Goal: Task Accomplishment & Management: Manage account settings

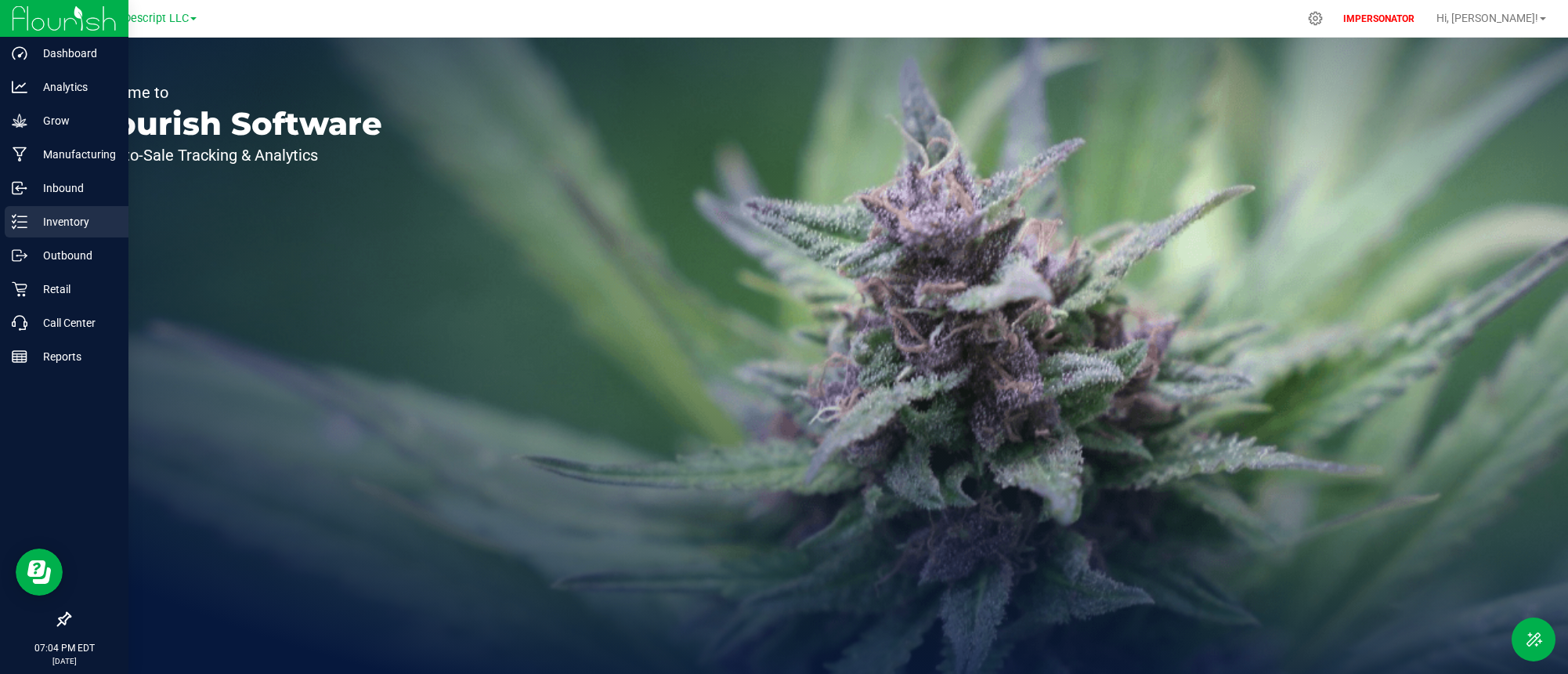
click at [29, 215] on p "Inventory" at bounding box center [74, 221] width 94 height 19
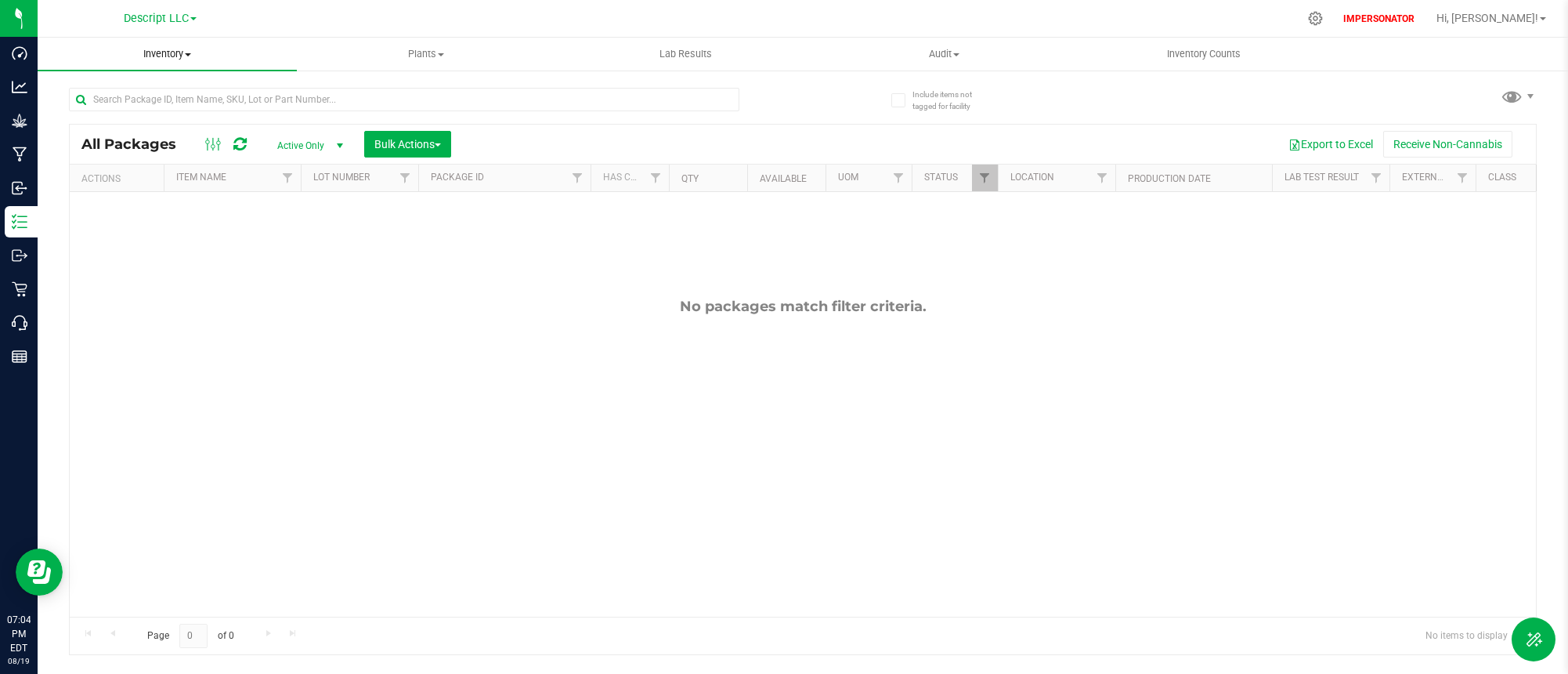
click at [173, 47] on span "Inventory" at bounding box center [167, 54] width 260 height 14
click at [153, 112] on li "All inventory" at bounding box center [167, 113] width 260 height 19
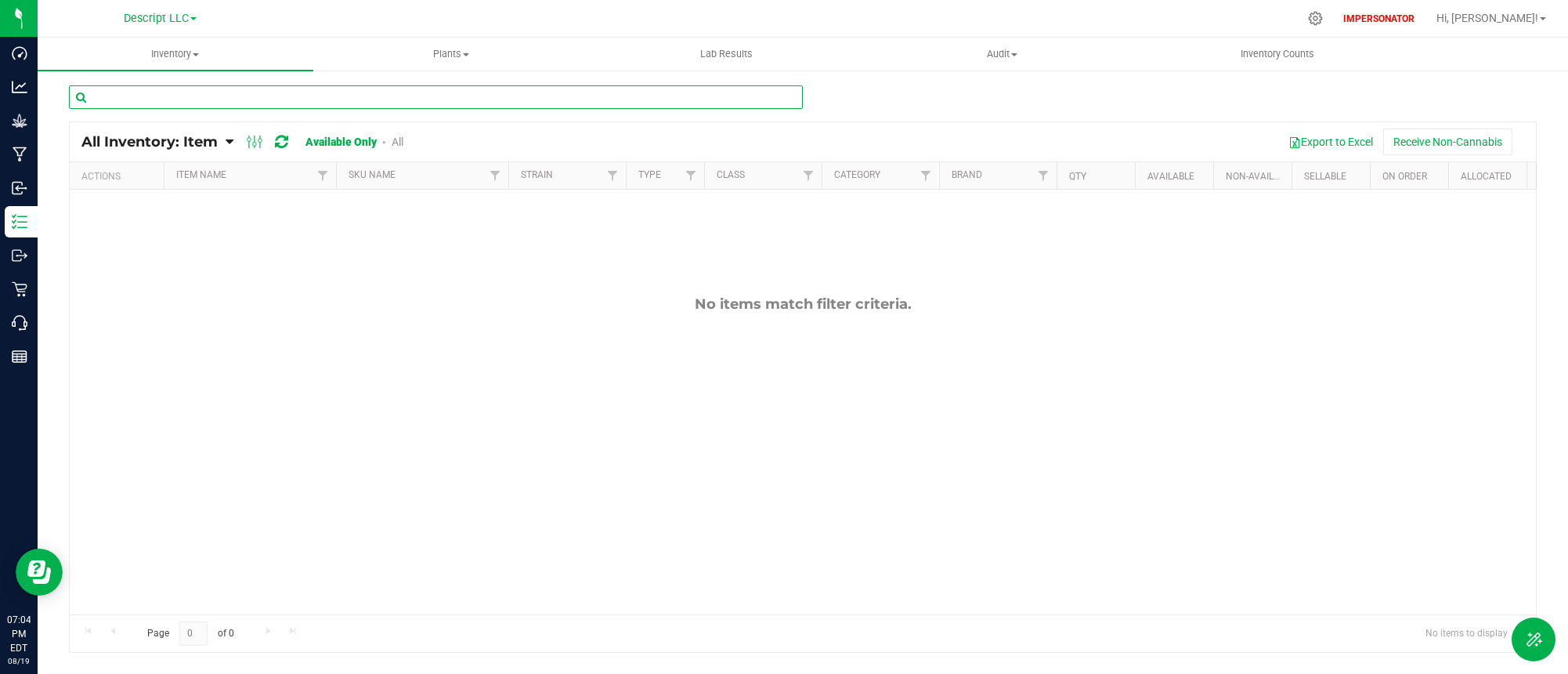
click at [161, 93] on input "text" at bounding box center [436, 97] width 734 height 24
paste input "Florette - Extraction Material - [GEOGRAPHIC_DATA] Sour"
type input "Florette - Extraction Material - [GEOGRAPHIC_DATA] Sour"
click at [161, 13] on span "Descript LLC" at bounding box center [156, 18] width 65 height 14
click at [152, 70] on link "Green [PERSON_NAME] Venture LLC. License#:OCM-PROC-24-000089" at bounding box center [159, 76] width 229 height 21
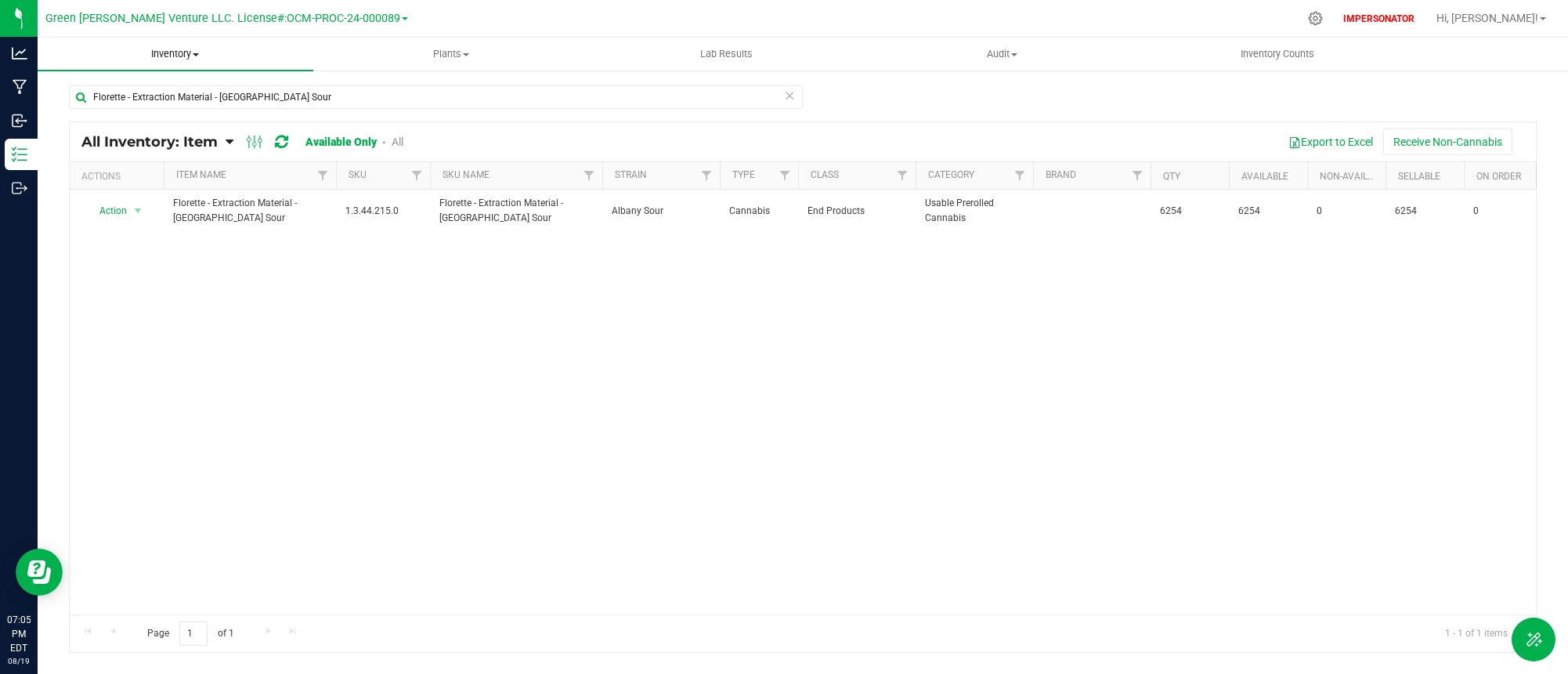
click at [168, 59] on span "Inventory" at bounding box center [175, 54] width 276 height 14
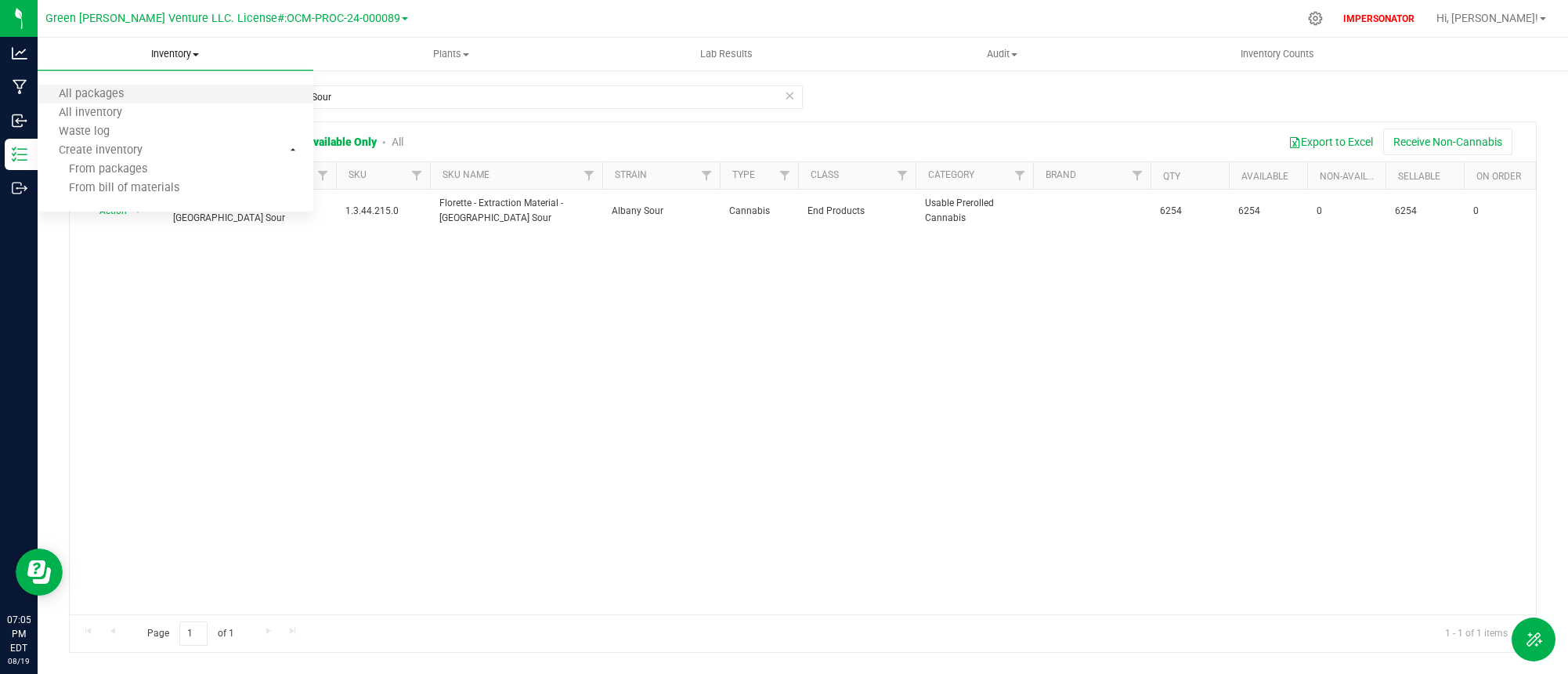
click at [160, 88] on li "All packages" at bounding box center [175, 95] width 276 height 19
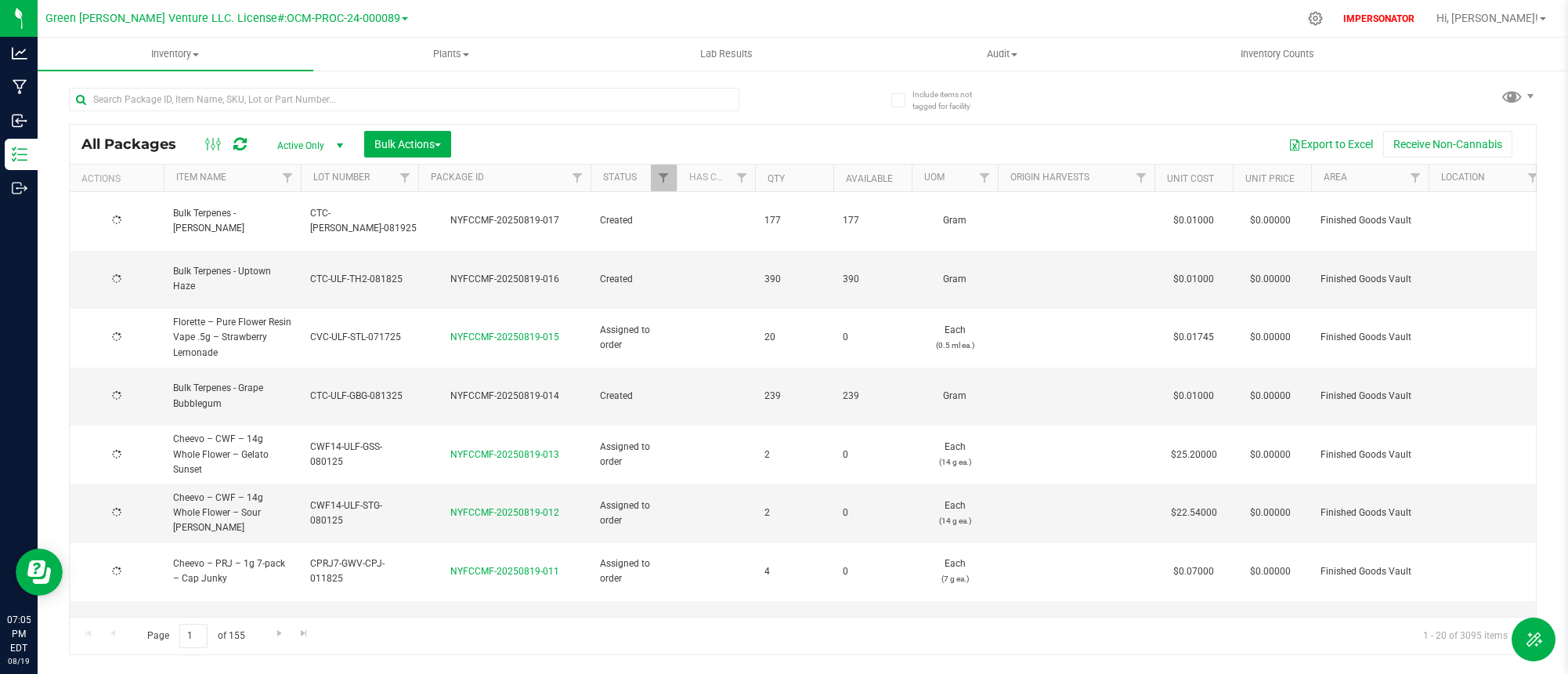
type input "[DATE]"
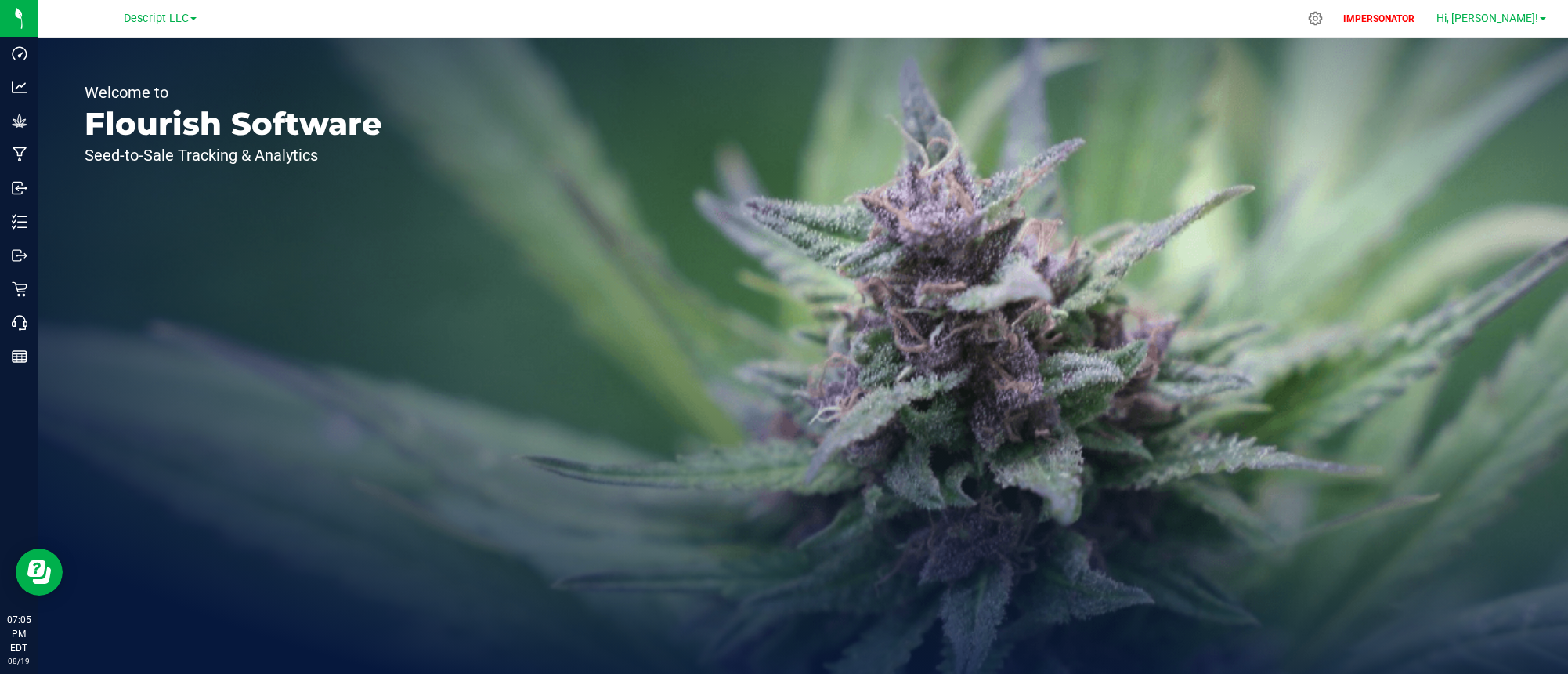
click at [1520, 21] on span "Hi, [PERSON_NAME]!" at bounding box center [1488, 18] width 102 height 13
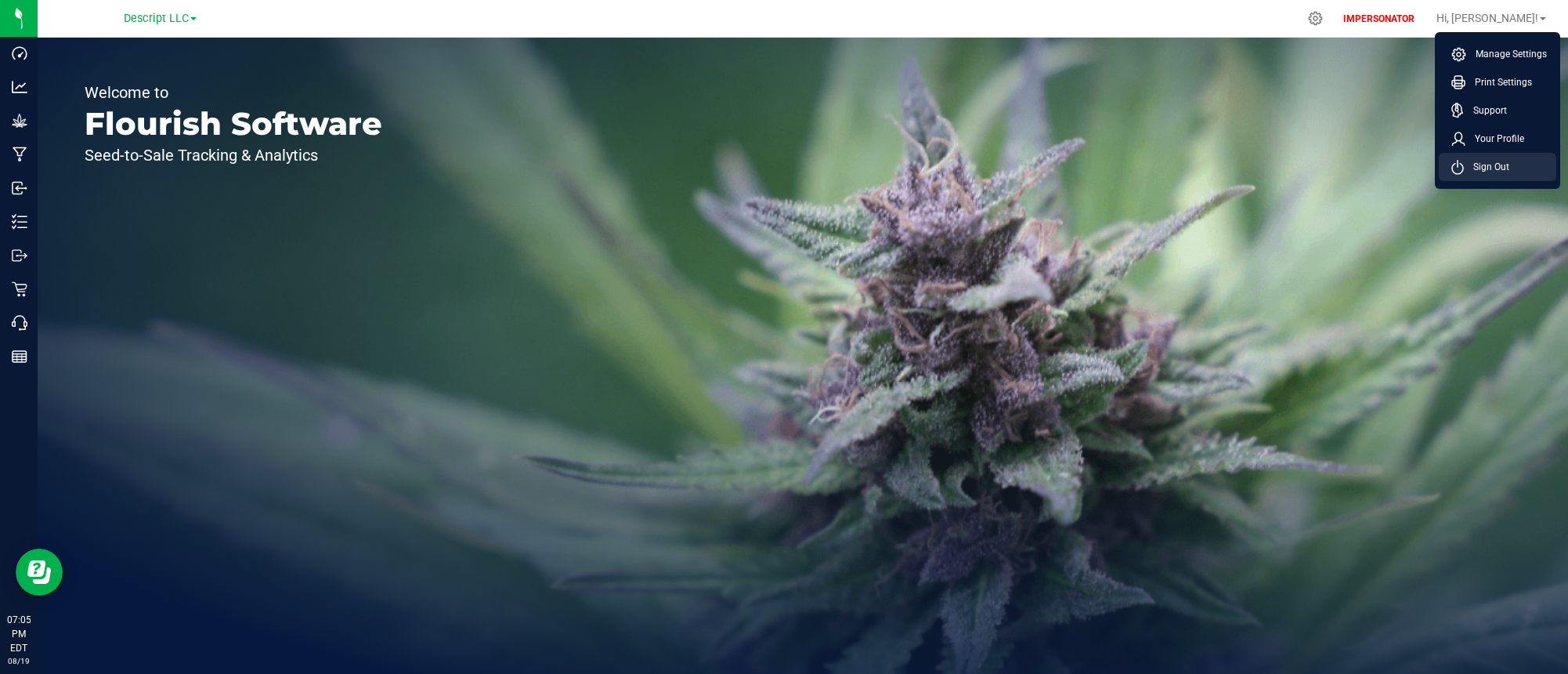
click at [1489, 167] on span "Sign Out" at bounding box center [1487, 167] width 46 height 15
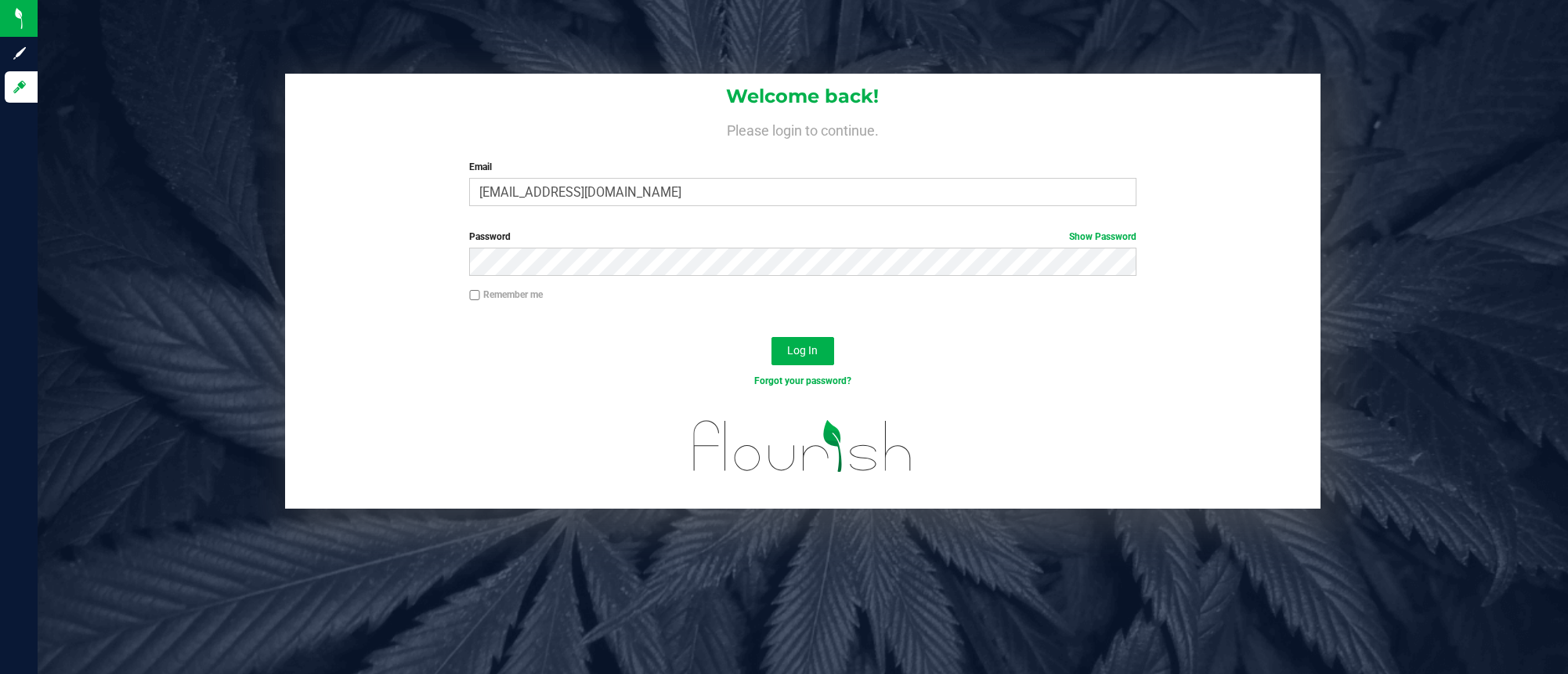
click at [1058, 397] on div "Forgot your password?" at bounding box center [803, 393] width 1036 height 23
click at [777, 344] on button "Log In" at bounding box center [802, 351] width 63 height 28
